Goal: Task Accomplishment & Management: Complete application form

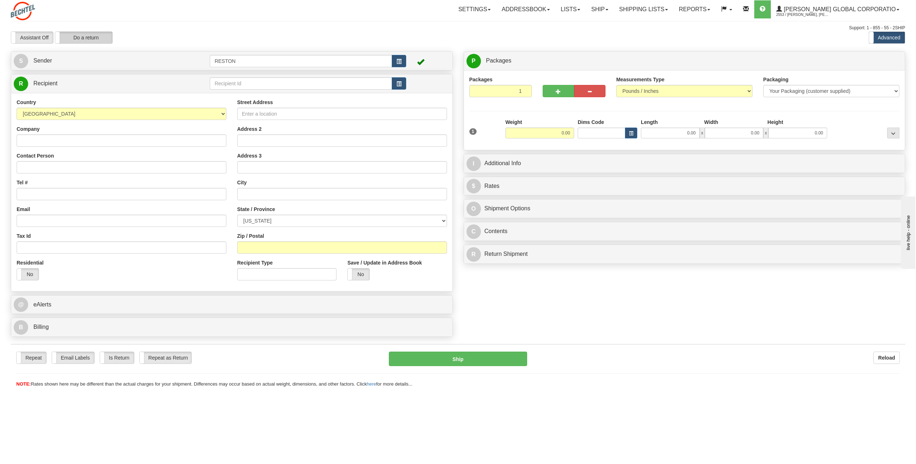
click at [85, 38] on label "Do a return" at bounding box center [83, 38] width 57 height 12
type input "RESTON"
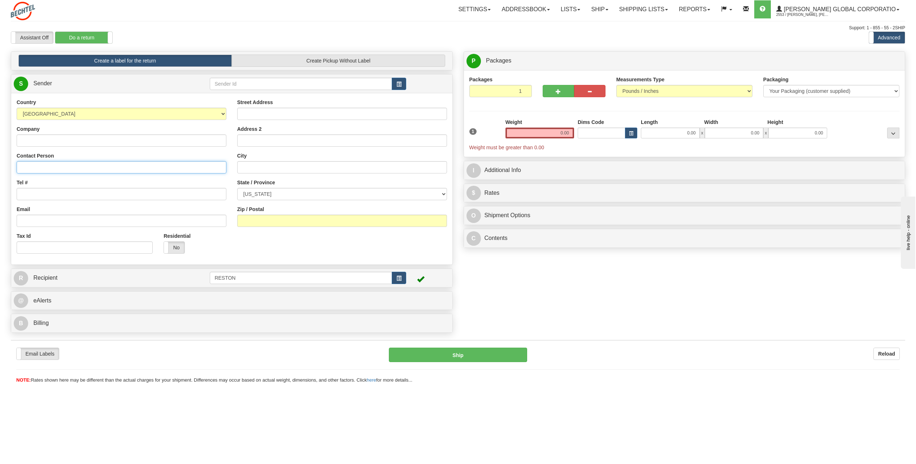
click at [38, 170] on input "Contact Person" at bounding box center [122, 167] width 210 height 12
paste input "[PERSON_NAME]"
type input "[PERSON_NAME]"
click at [36, 192] on input "Tel #" at bounding box center [122, 194] width 210 height 12
click at [28, 220] on input "Email" at bounding box center [122, 220] width 210 height 12
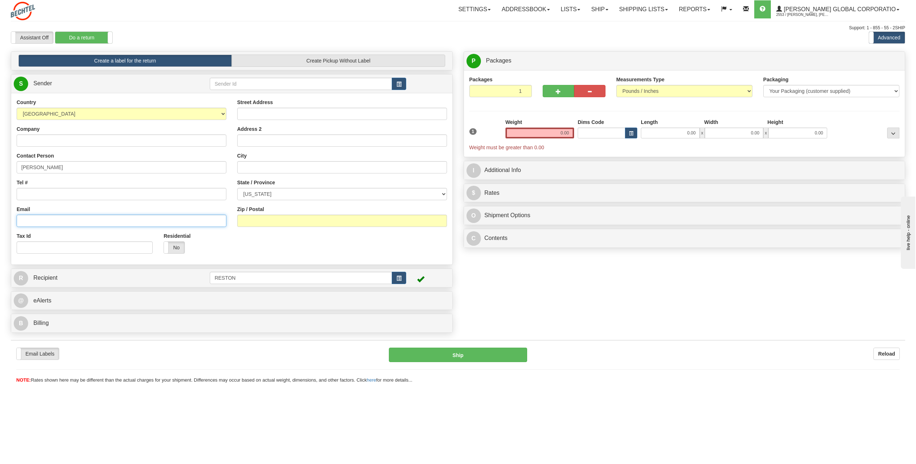
paste input "[EMAIL_ADDRESS][DOMAIN_NAME]"
type input "[EMAIL_ADDRESS][DOMAIN_NAME]"
click at [287, 112] on input "Street Address" at bounding box center [342, 114] width 210 height 12
paste input "[STREET_ADDRESS][PERSON_NAME]"
type input "[STREET_ADDRESS][PERSON_NAME]"
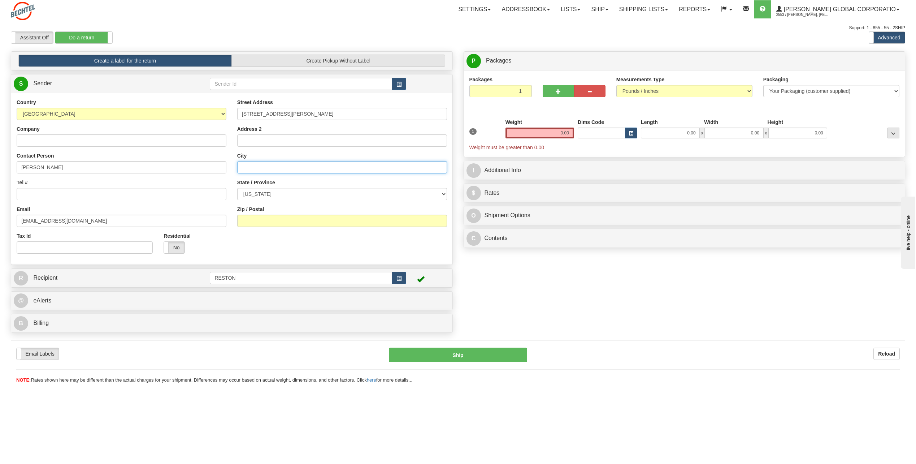
click at [258, 169] on input "City" at bounding box center [342, 167] width 210 height 12
paste input "[GEOGRAPHIC_DATA]"
type input "[GEOGRAPHIC_DATA]"
click at [288, 190] on select "[US_STATE] [US_STATE] [US_STATE] [US_STATE] Armed Forces America Armed Forces E…" at bounding box center [342, 194] width 210 height 12
select select "ME"
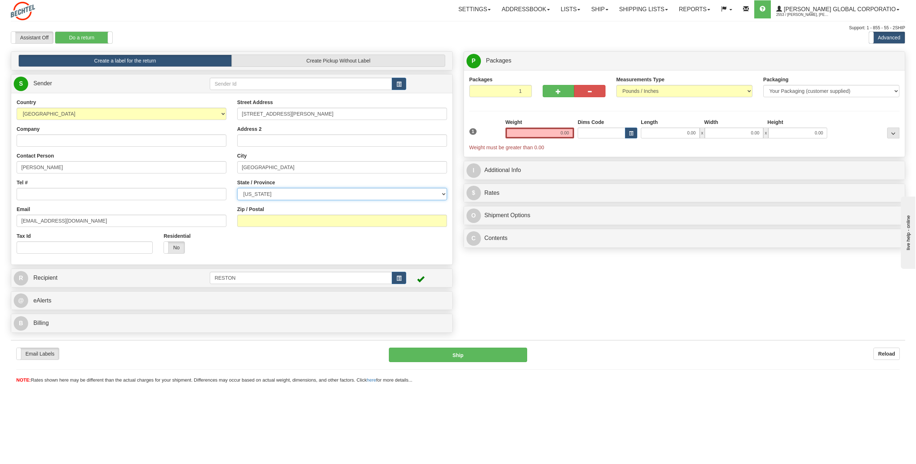
click at [237, 188] on select "[US_STATE] [US_STATE] [US_STATE] [US_STATE] Armed Forces America Armed Forces E…" at bounding box center [342, 194] width 210 height 12
click at [260, 220] on input "Zip / Postal" at bounding box center [342, 220] width 210 height 12
type input "02111"
click at [182, 277] on link "R Recipient" at bounding box center [101, 277] width 174 height 15
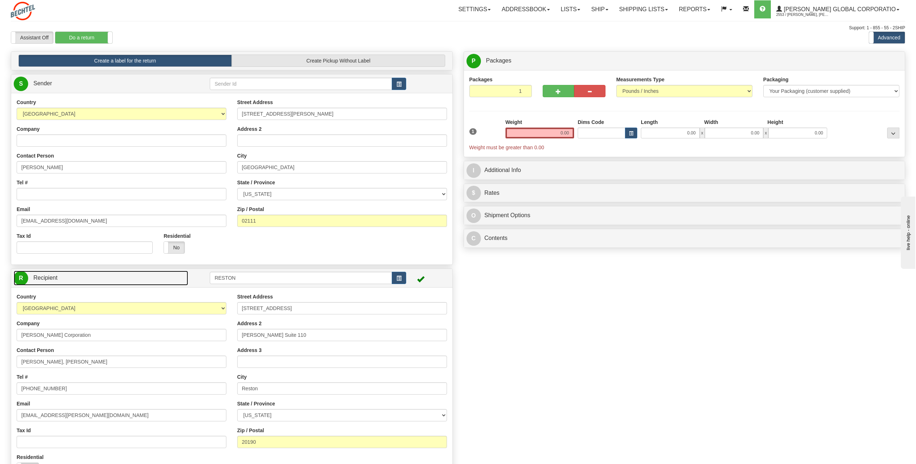
click at [122, 278] on link "R Recipient" at bounding box center [101, 277] width 174 height 15
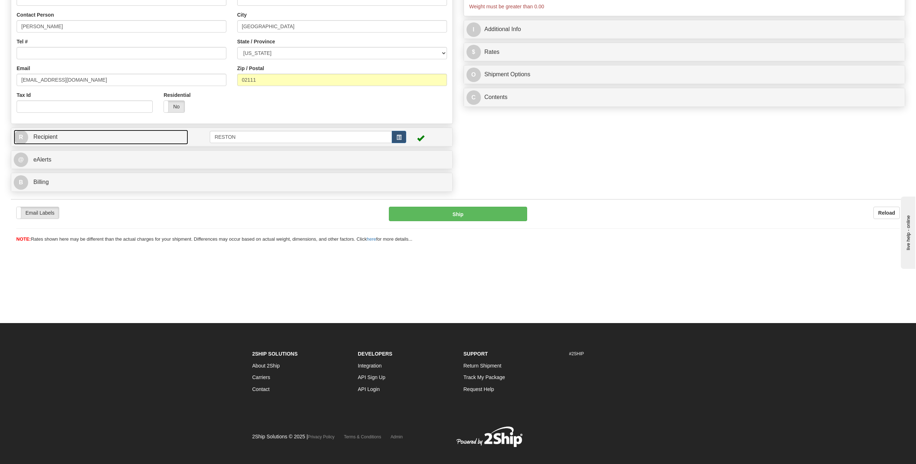
scroll to position [144, 0]
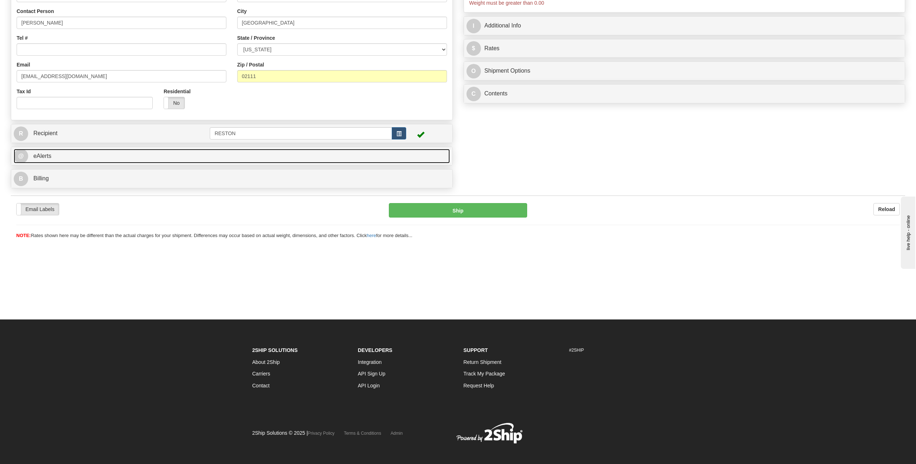
click at [120, 153] on link "@ eAlerts" at bounding box center [232, 156] width 436 height 15
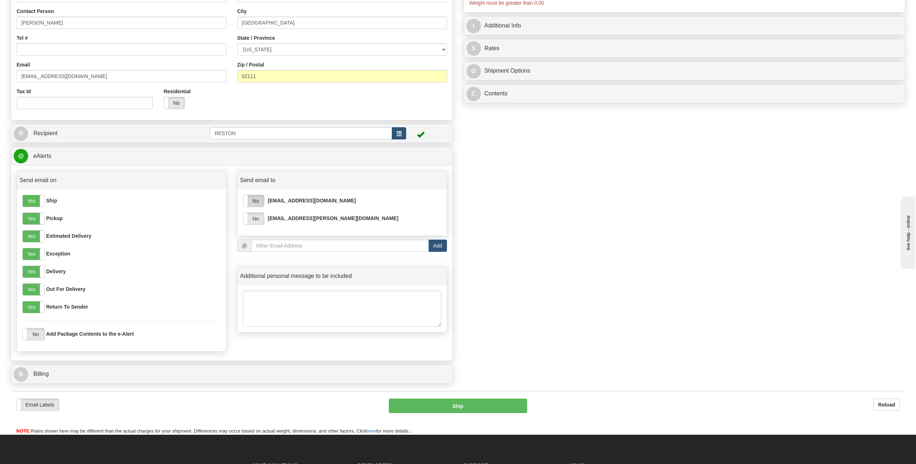
click at [259, 195] on label "No" at bounding box center [253, 201] width 21 height 12
click at [258, 217] on label "No" at bounding box center [253, 219] width 21 height 12
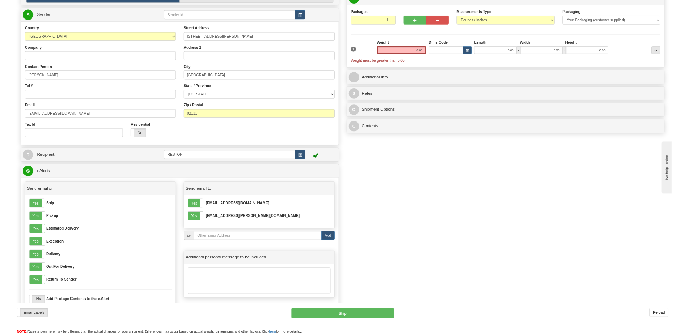
scroll to position [0, 0]
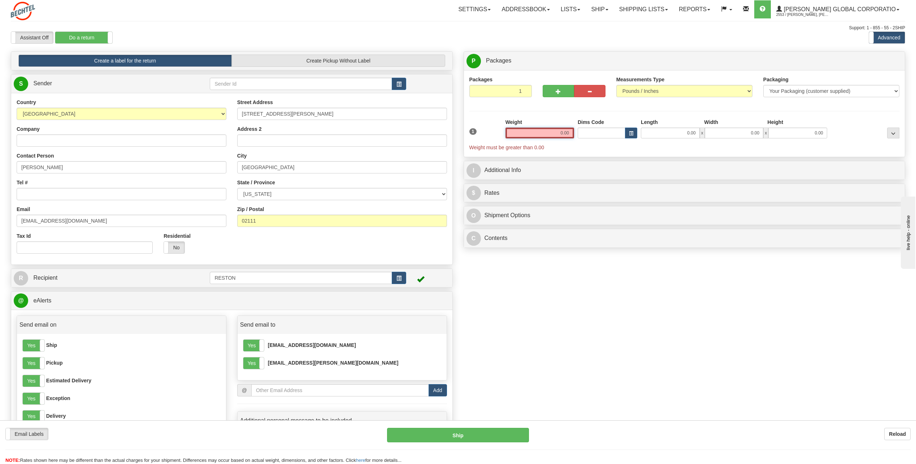
click at [555, 131] on input "0.00" at bounding box center [539, 132] width 69 height 11
drag, startPoint x: 603, startPoint y: 125, endPoint x: 656, endPoint y: 108, distance: 55.6
click at [656, 114] on div "Packages 1 1 Measurements Type" at bounding box center [684, 113] width 430 height 75
type input "5.00"
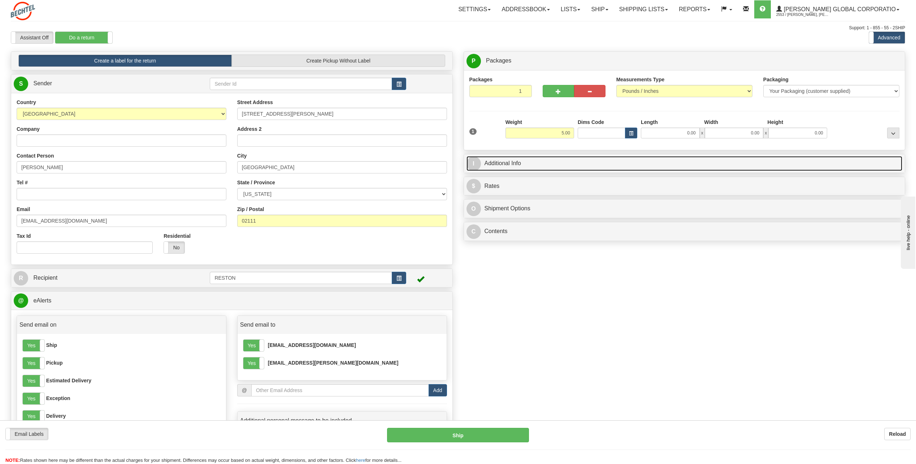
click at [557, 165] on link "I Additional Info" at bounding box center [684, 163] width 436 height 15
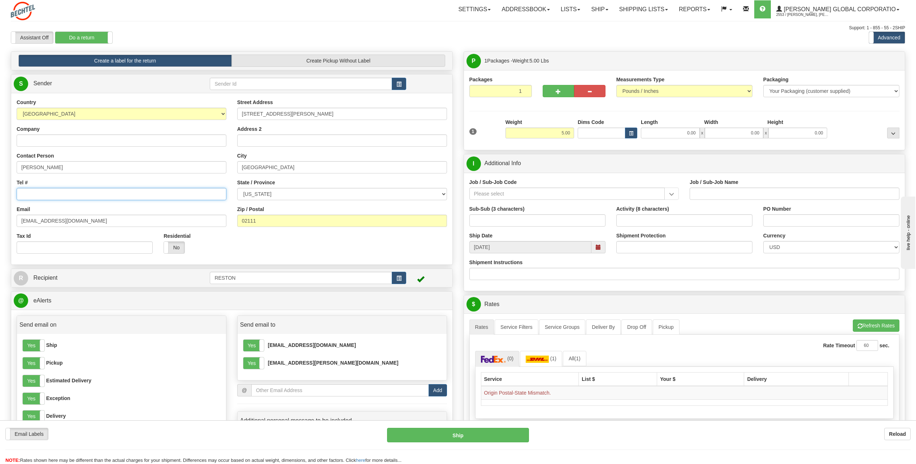
click at [46, 195] on input "Tel #" at bounding box center [122, 194] width 210 height 12
paste input "ahagh"
click at [41, 192] on input "ahagh" at bounding box center [122, 194] width 210 height 12
drag, startPoint x: 40, startPoint y: 191, endPoint x: 142, endPoint y: 177, distance: 103.1
click at [143, 177] on div "Country [GEOGRAPHIC_DATA] [GEOGRAPHIC_DATA] [GEOGRAPHIC_DATA] [GEOGRAPHIC_DATA]…" at bounding box center [121, 179] width 221 height 160
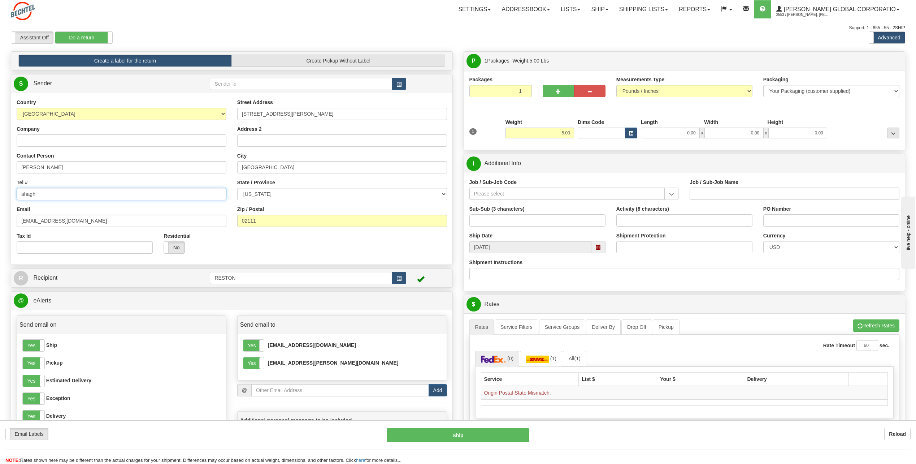
click at [40, 194] on input "ahagh" at bounding box center [122, 194] width 210 height 12
click at [39, 194] on input "ahagh" at bounding box center [122, 194] width 210 height 12
paste input "[PHONE_NUMBER]"
type input "[PHONE_NUMBER]"
click at [504, 198] on input "Job / Sub-Job Code" at bounding box center [567, 193] width 196 height 12
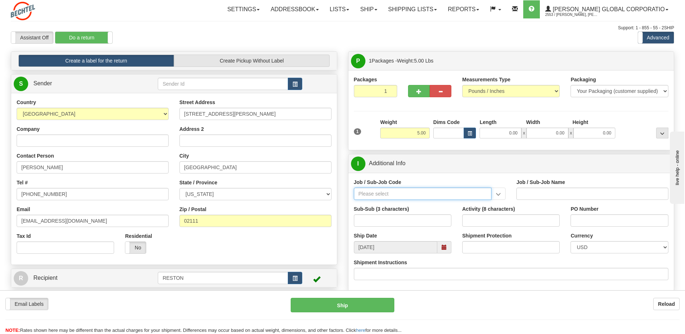
drag, startPoint x: 369, startPoint y: 196, endPoint x: 406, endPoint y: 195, distance: 37.2
click at [369, 196] on input "Job / Sub-Job Code" at bounding box center [423, 193] width 138 height 12
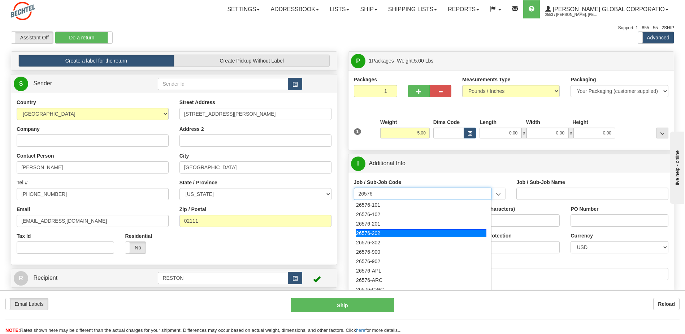
click at [386, 235] on div "26576-202" at bounding box center [421, 233] width 131 height 8
type input "26576-202"
type input "NEW MURABBA PROJECT - W02 EMPLOYERS OFFICE"
type input "26576-202"
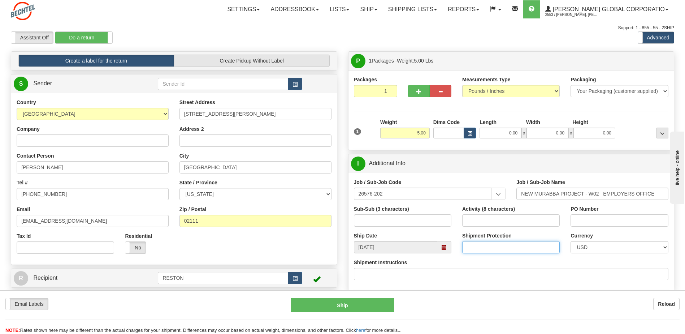
drag, startPoint x: 485, startPoint y: 251, endPoint x: 499, endPoint y: 247, distance: 14.5
click at [485, 250] on input "Shipment Protection" at bounding box center [510, 247] width 97 height 12
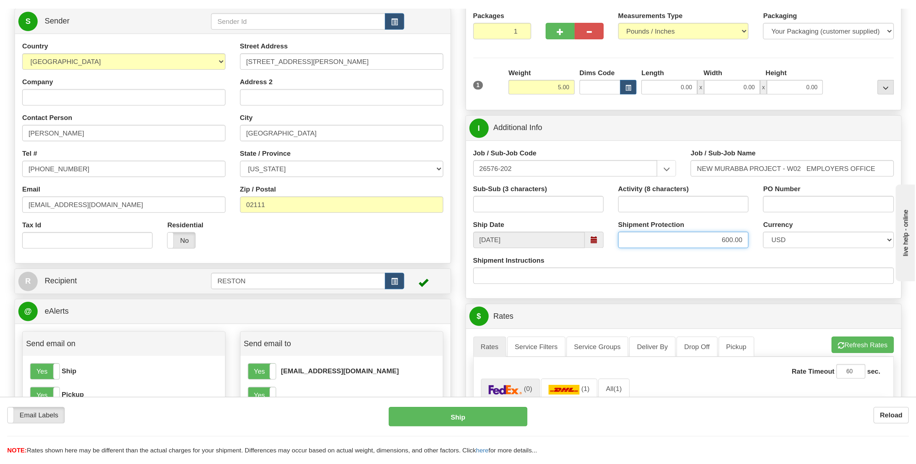
scroll to position [72, 0]
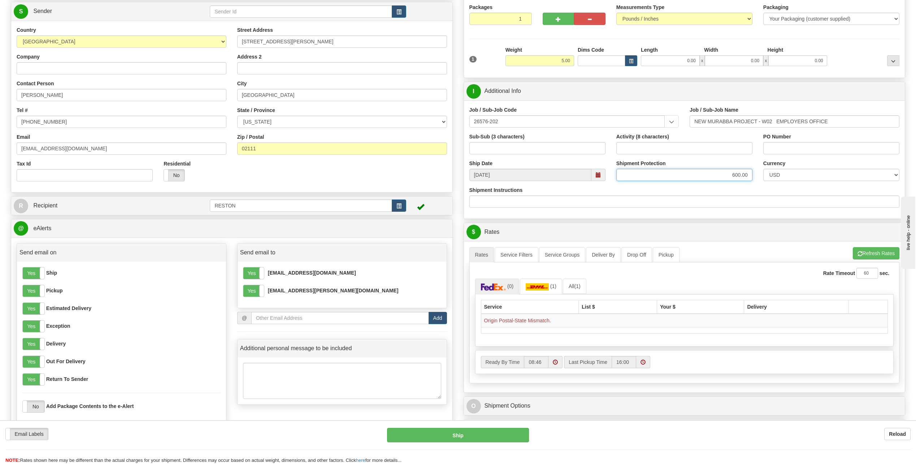
type input "600.00"
click at [431, 119] on select "[US_STATE] [US_STATE] [US_STATE] [US_STATE] Armed Forces America Armed Forces E…" at bounding box center [342, 122] width 210 height 12
select select "MA"
click at [237, 116] on select "[US_STATE] [US_STATE] [US_STATE] [US_STATE] Armed Forces America Armed Forces E…" at bounding box center [342, 122] width 210 height 12
click at [866, 254] on button "Refresh Rates" at bounding box center [876, 253] width 47 height 12
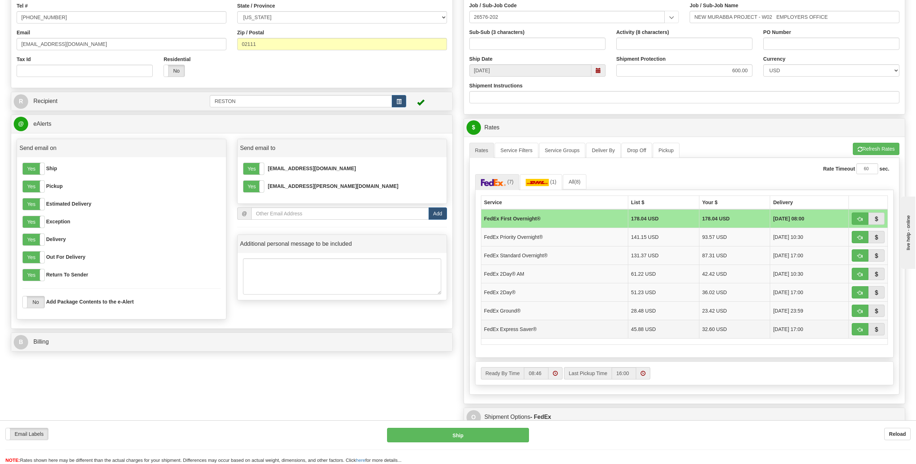
scroll to position [181, 0]
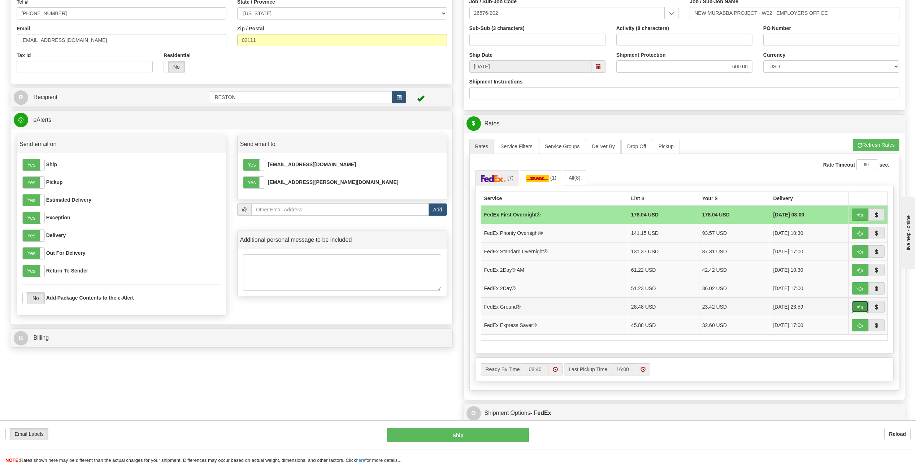
click at [861, 311] on button "button" at bounding box center [860, 306] width 17 height 12
type input "92"
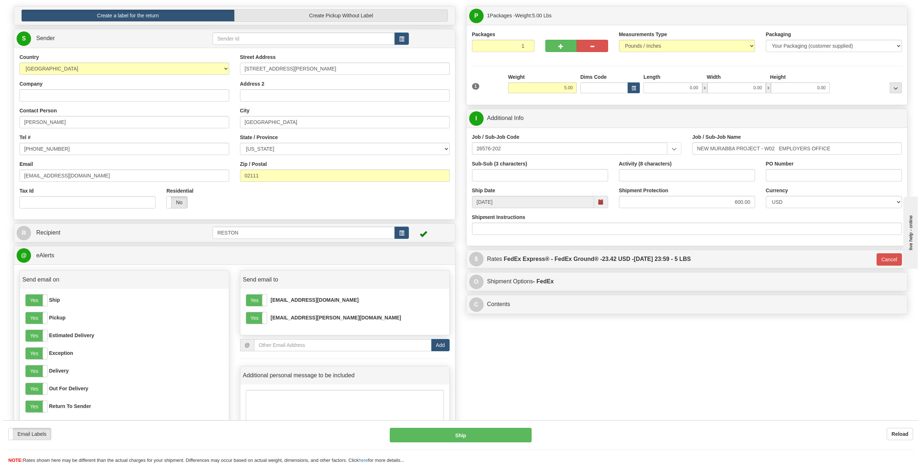
scroll to position [0, 0]
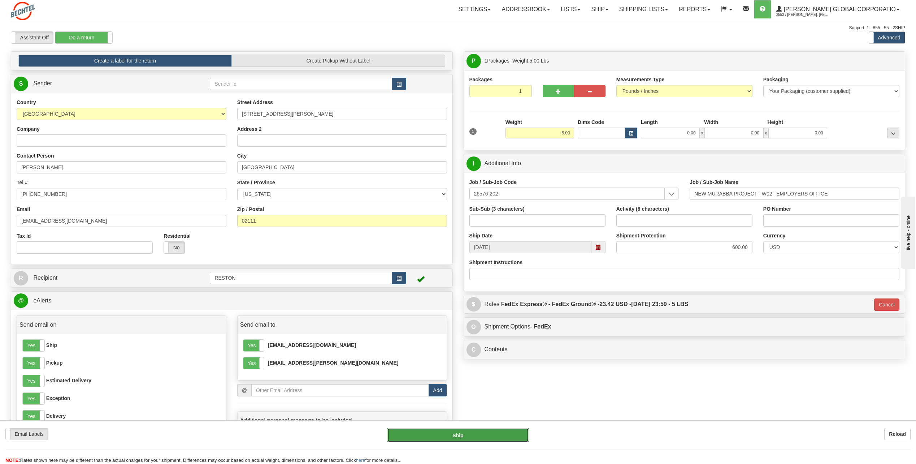
click at [471, 436] on button "Ship" at bounding box center [458, 434] width 142 height 14
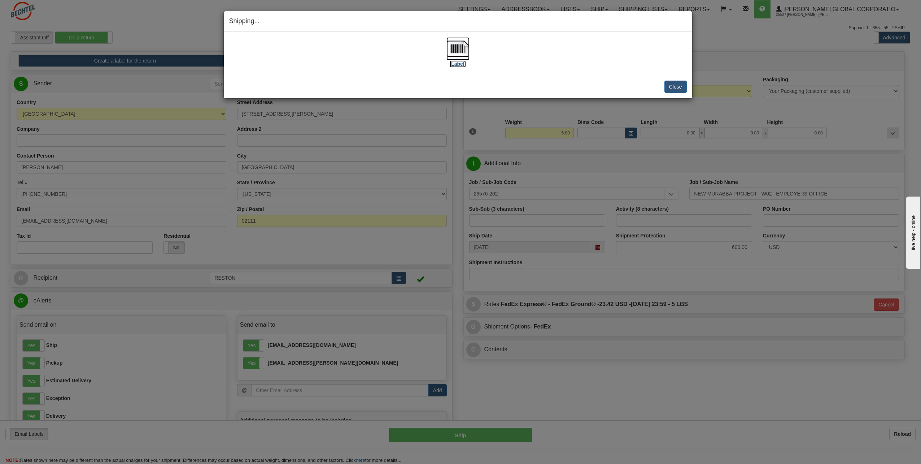
click at [463, 53] on img at bounding box center [458, 48] width 23 height 23
drag, startPoint x: 673, startPoint y: 86, endPoint x: 731, endPoint y: 36, distance: 76.5
click at [674, 86] on button "Close" at bounding box center [676, 87] width 22 height 12
